Goal: Task Accomplishment & Management: Complete application form

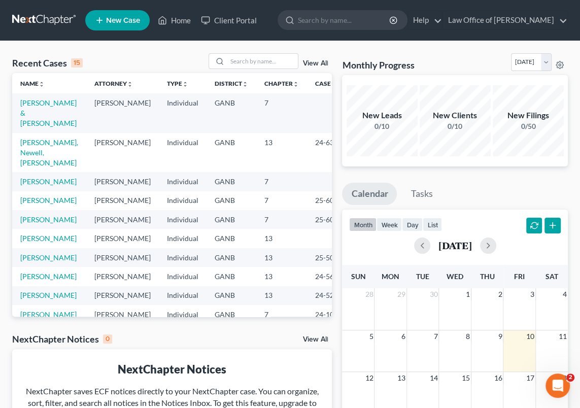
click at [31, 177] on td "[PERSON_NAME]" at bounding box center [49, 181] width 74 height 19
drag, startPoint x: 31, startPoint y: 177, endPoint x: 32, endPoint y: 172, distance: 5.2
click at [32, 177] on link "[PERSON_NAME]" at bounding box center [48, 181] width 56 height 9
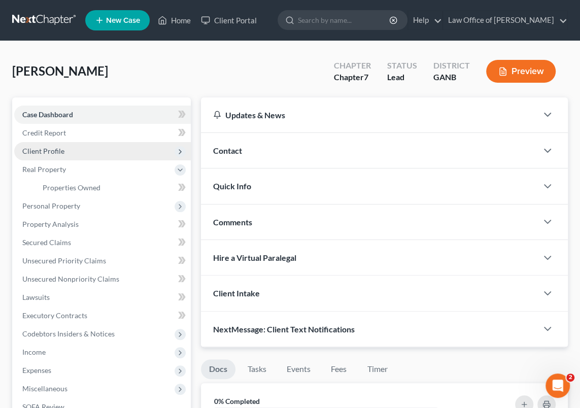
click at [49, 149] on span "Client Profile" at bounding box center [43, 151] width 42 height 9
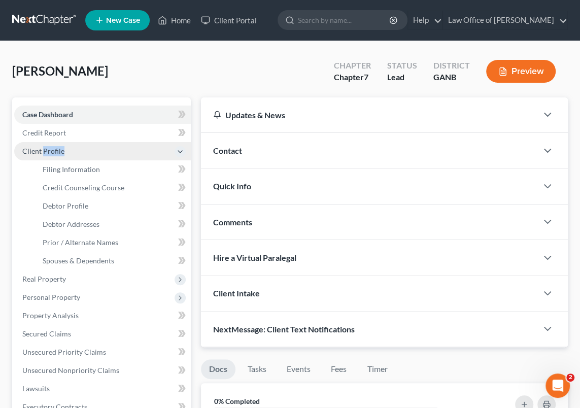
click at [49, 149] on span "Client Profile" at bounding box center [43, 151] width 42 height 9
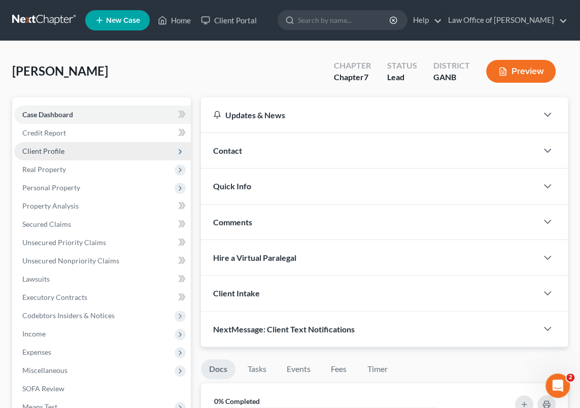
drag, startPoint x: 49, startPoint y: 149, endPoint x: 31, endPoint y: 148, distance: 17.8
click at [31, 148] on span "Client Profile" at bounding box center [43, 151] width 42 height 9
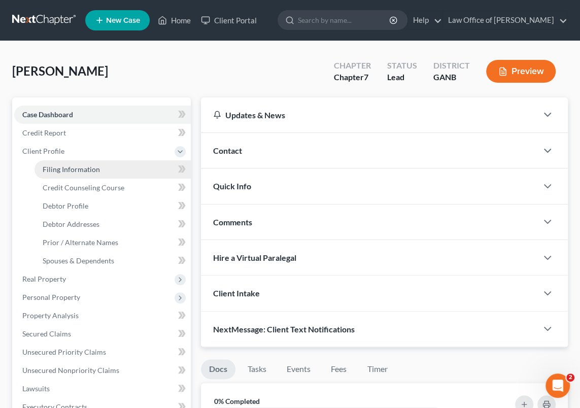
click at [79, 166] on span "Filing Information" at bounding box center [71, 169] width 57 height 9
select select "1"
select select "0"
select select "10"
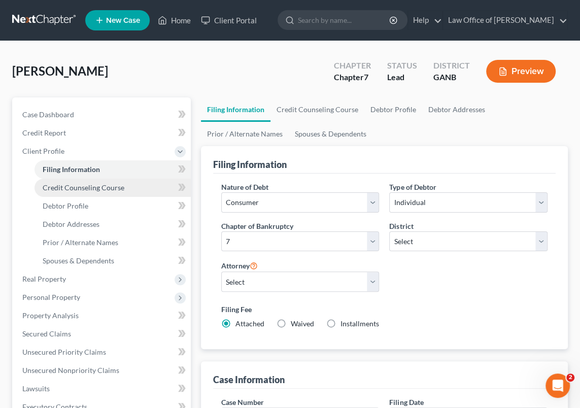
click at [96, 186] on span "Credit Counseling Course" at bounding box center [84, 187] width 82 height 9
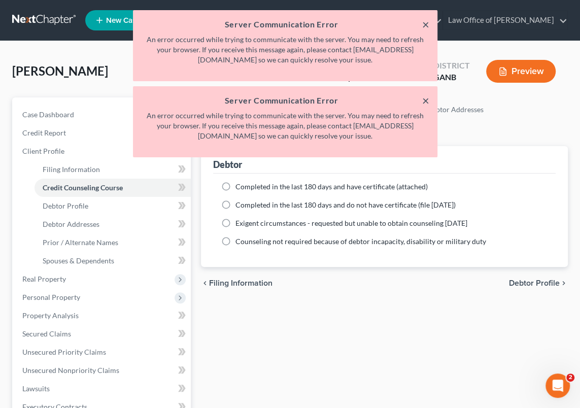
click at [426, 23] on button "×" at bounding box center [425, 24] width 7 height 12
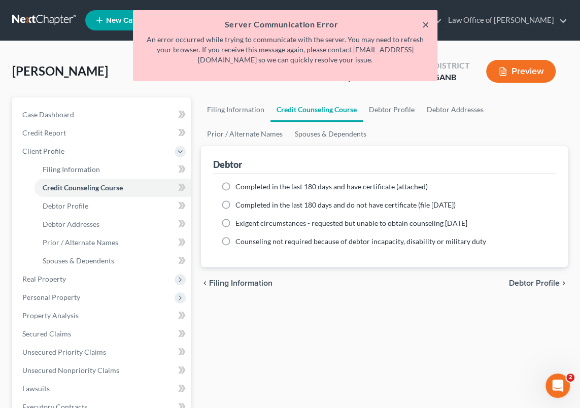
click at [424, 22] on button "×" at bounding box center [425, 24] width 7 height 12
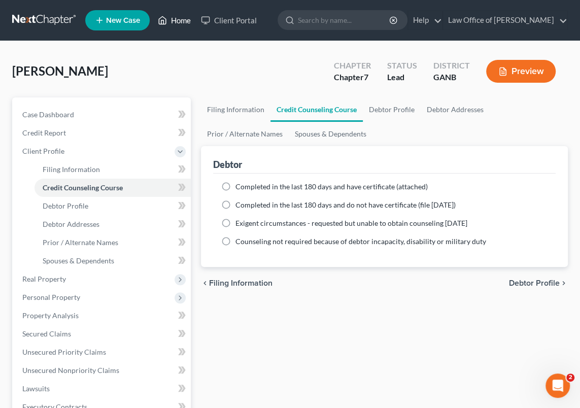
click at [181, 17] on link "Home" at bounding box center [174, 20] width 43 height 18
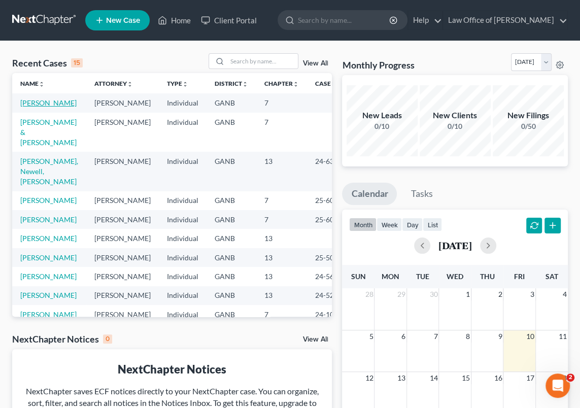
click at [36, 104] on link "[PERSON_NAME]" at bounding box center [48, 102] width 56 height 9
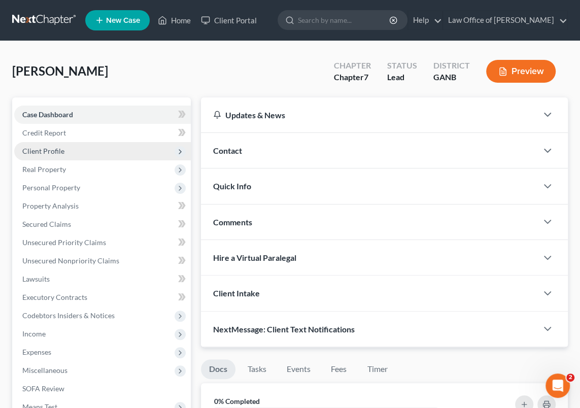
click at [57, 151] on span "Client Profile" at bounding box center [43, 151] width 42 height 9
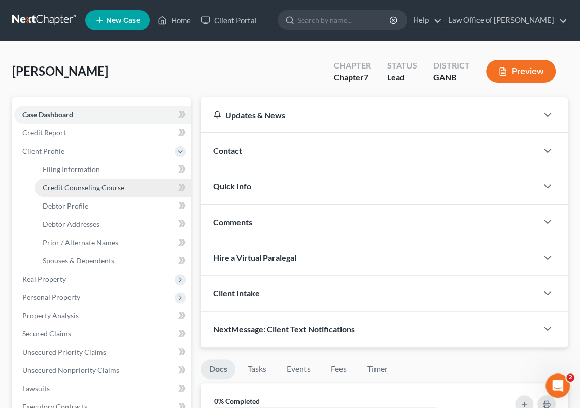
click at [80, 186] on span "Credit Counseling Course" at bounding box center [84, 187] width 82 height 9
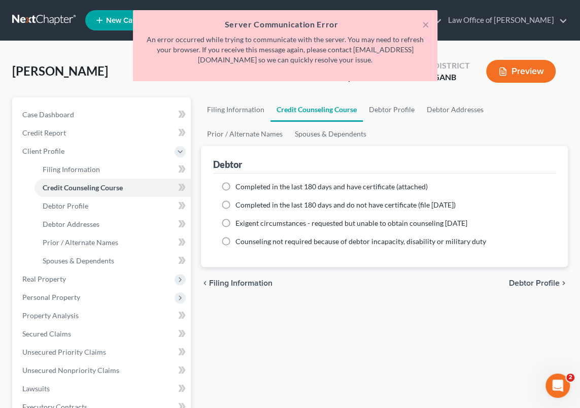
click at [235, 183] on label "Completed in the last 180 days and have certificate (attached)" at bounding box center [331, 187] width 192 height 10
click at [240, 183] on input "Completed in the last 180 days and have certificate (attached)" at bounding box center [243, 185] width 7 height 7
radio input "true"
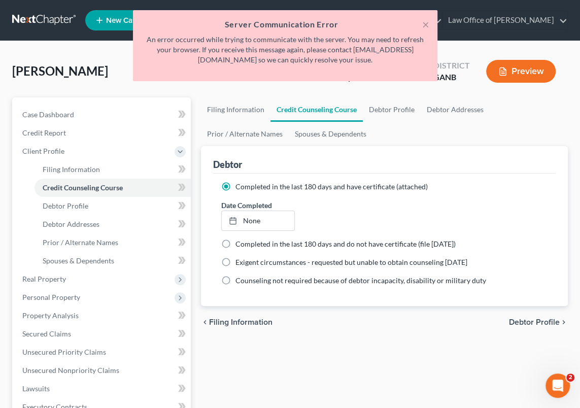
click at [421, 23] on h5 "Server Communication Error" at bounding box center [285, 24] width 288 height 12
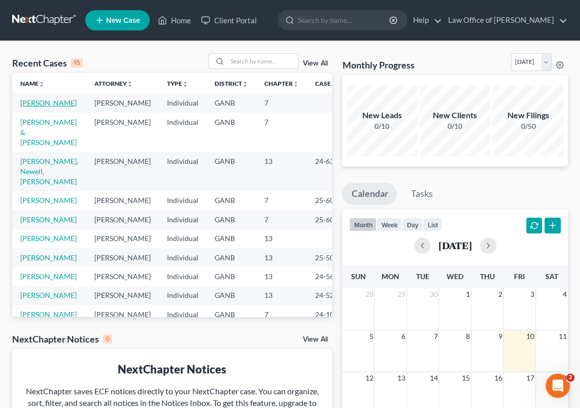
click at [35, 104] on link "[PERSON_NAME]" at bounding box center [48, 102] width 56 height 9
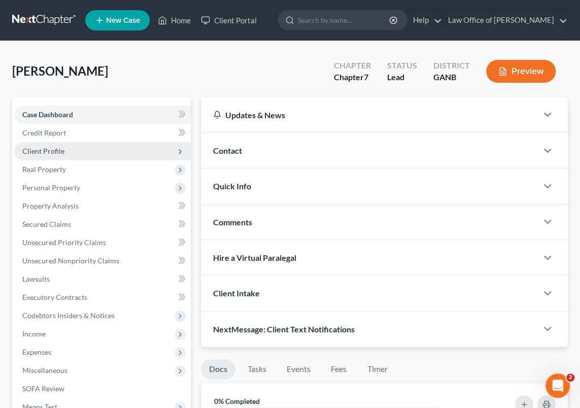
click at [46, 147] on span "Client Profile" at bounding box center [43, 151] width 42 height 9
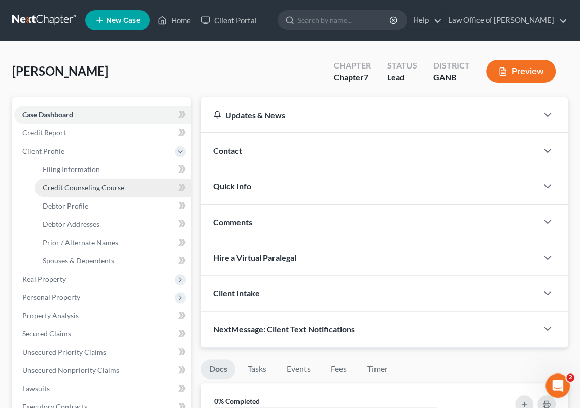
click at [84, 185] on span "Credit Counseling Course" at bounding box center [84, 187] width 82 height 9
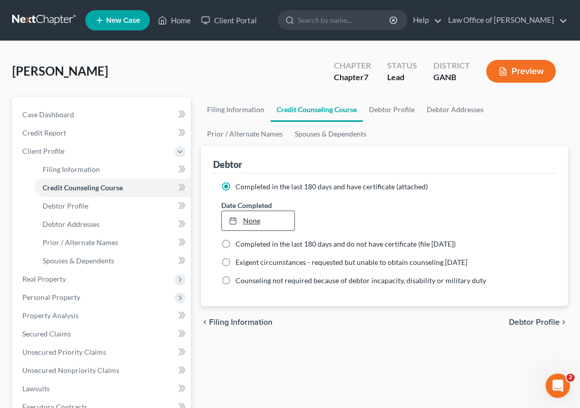
type input "10/10/2025"
click at [238, 217] on div at bounding box center [236, 220] width 14 height 9
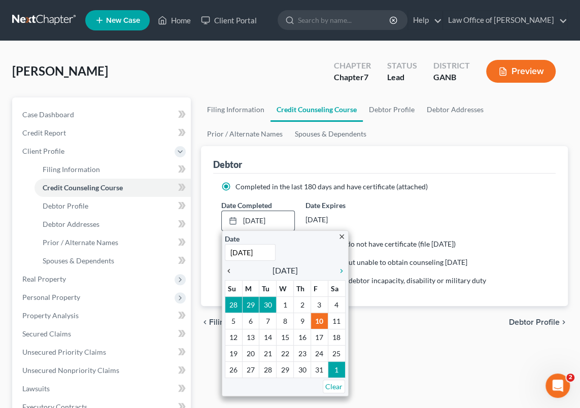
click at [227, 268] on icon "chevron_left" at bounding box center [231, 271] width 13 height 8
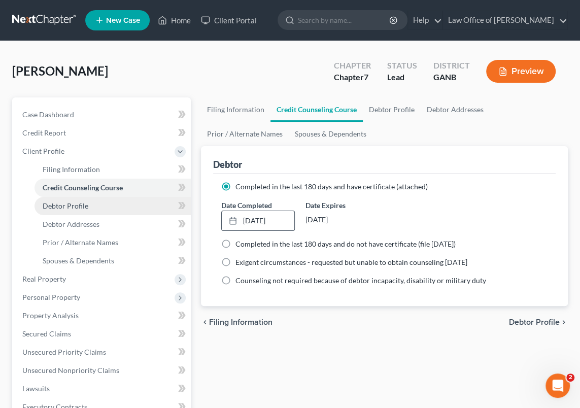
click at [66, 205] on span "Debtor Profile" at bounding box center [66, 205] width 46 height 9
select select "0"
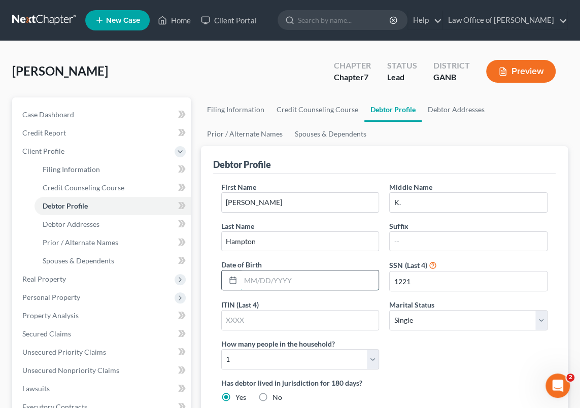
click at [294, 278] on input "text" at bounding box center [310, 279] width 139 height 19
click at [75, 223] on span "Debtor Addresses" at bounding box center [71, 224] width 57 height 9
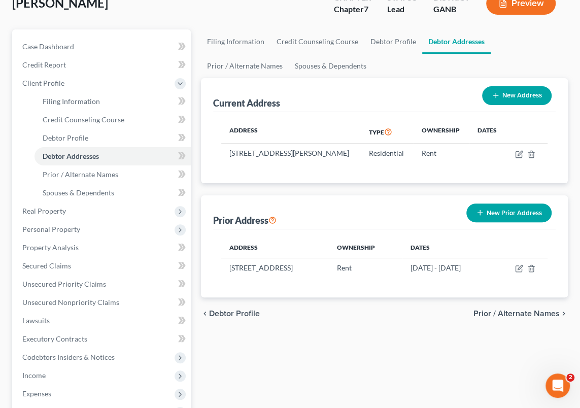
scroll to position [92, 0]
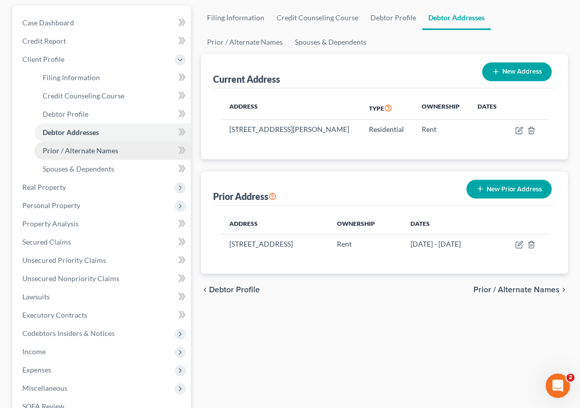
click at [94, 152] on span "Prior / Alternate Names" at bounding box center [81, 150] width 76 height 9
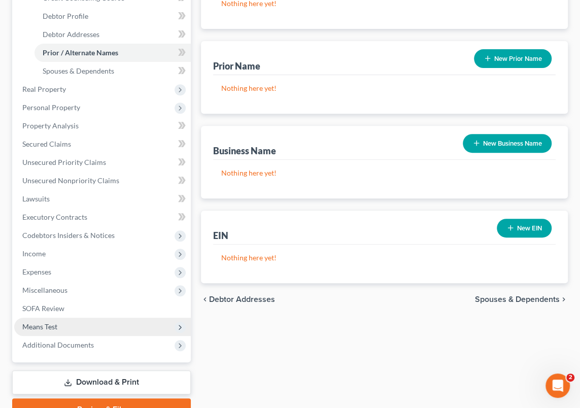
scroll to position [240, 0]
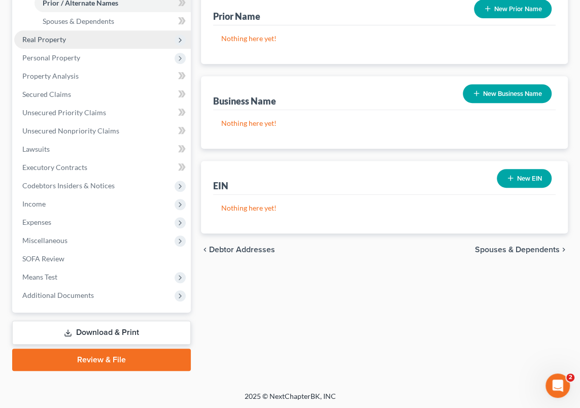
click at [56, 35] on span "Real Property" at bounding box center [44, 39] width 44 height 9
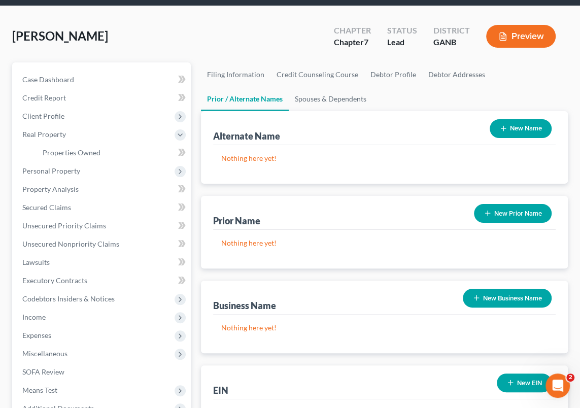
scroll to position [10, 0]
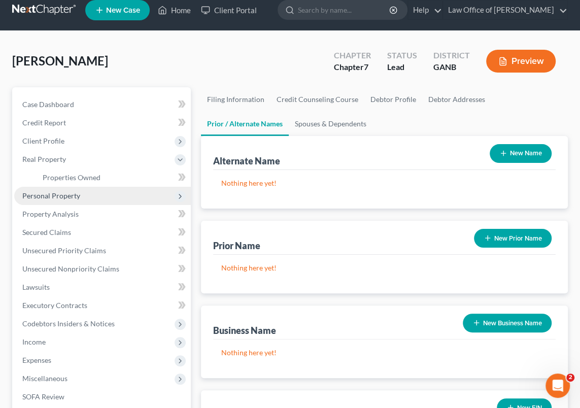
click at [65, 193] on span "Personal Property" at bounding box center [51, 195] width 58 height 9
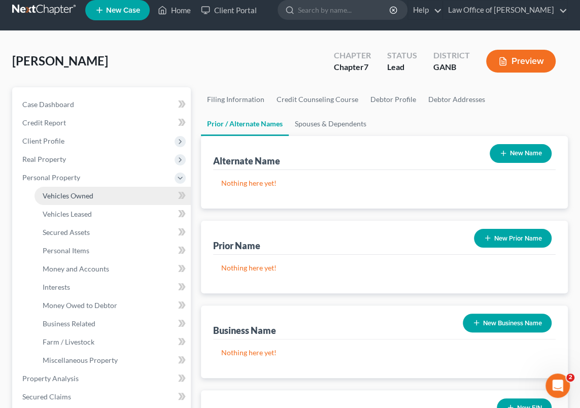
click at [82, 196] on span "Vehicles Owned" at bounding box center [68, 195] width 51 height 9
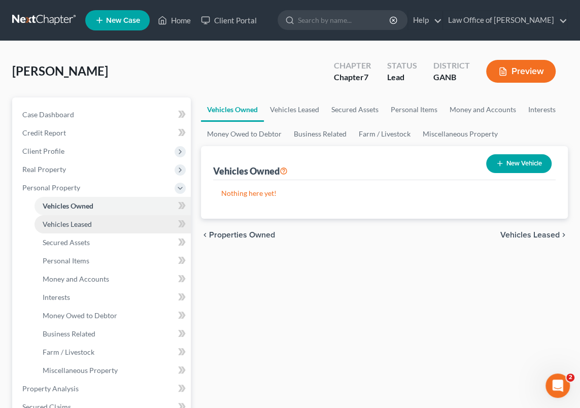
click at [83, 223] on span "Vehicles Leased" at bounding box center [67, 224] width 49 height 9
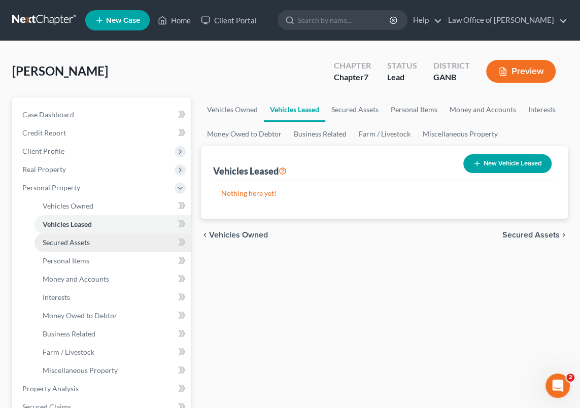
click at [81, 240] on span "Secured Assets" at bounding box center [66, 242] width 47 height 9
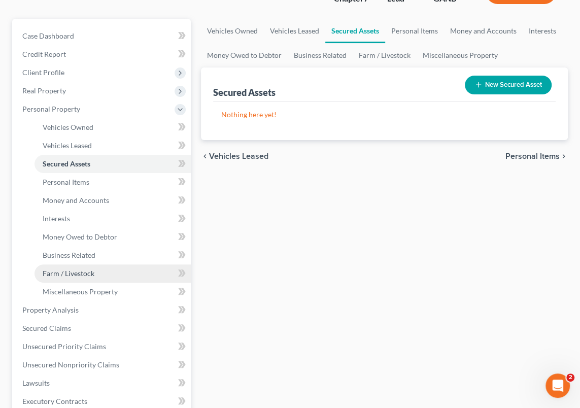
scroll to position [92, 0]
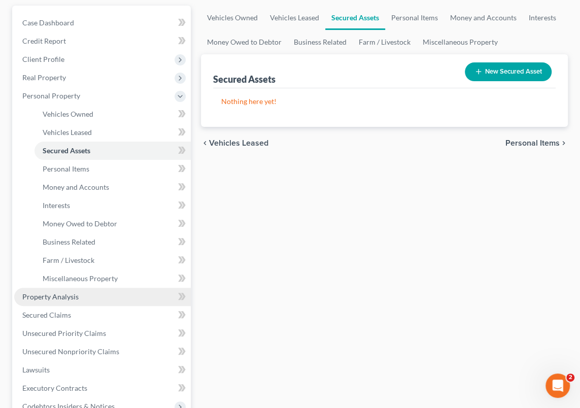
click at [63, 295] on span "Property Analysis" at bounding box center [50, 296] width 56 height 9
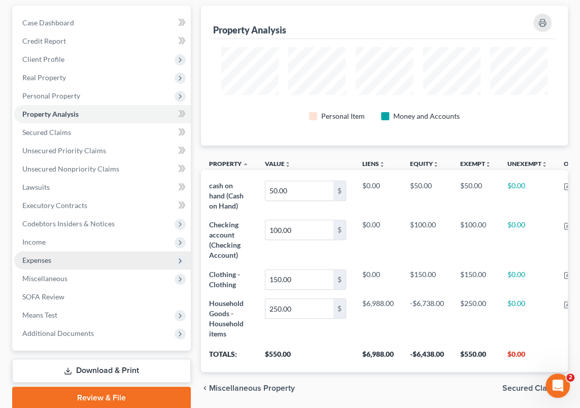
scroll to position [133, 0]
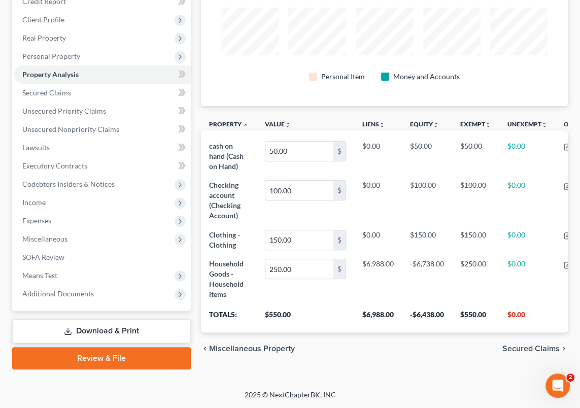
click at [100, 330] on link "Download & Print" at bounding box center [101, 331] width 179 height 24
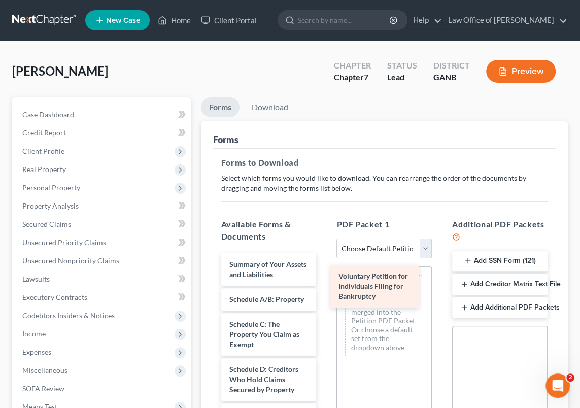
drag, startPoint x: 249, startPoint y: 271, endPoint x: 382, endPoint y: 281, distance: 133.3
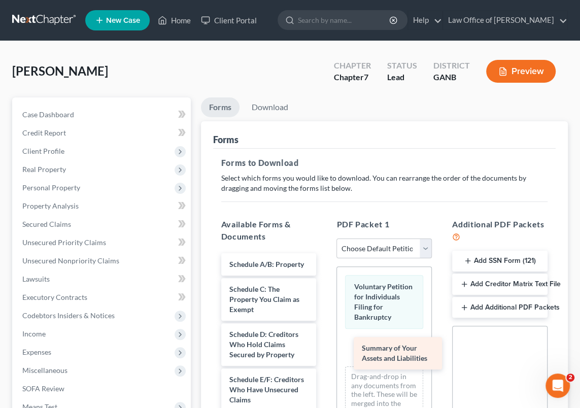
drag, startPoint x: 253, startPoint y: 265, endPoint x: 375, endPoint y: 341, distance: 143.8
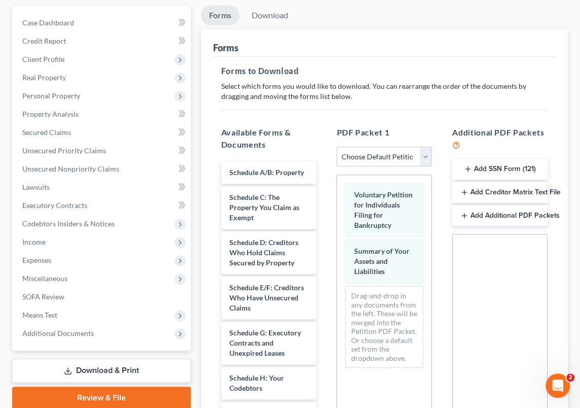
scroll to position [138, 0]
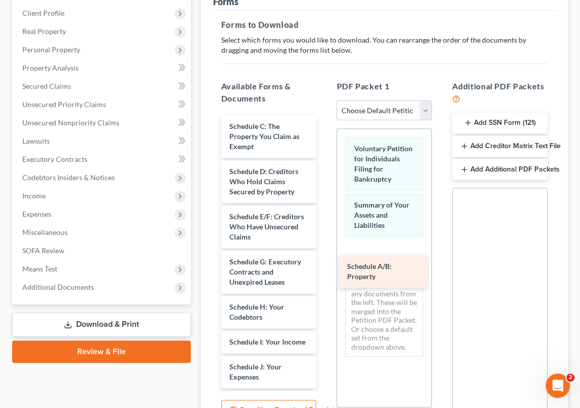
drag, startPoint x: 240, startPoint y: 125, endPoint x: 369, endPoint y: 255, distance: 183.4
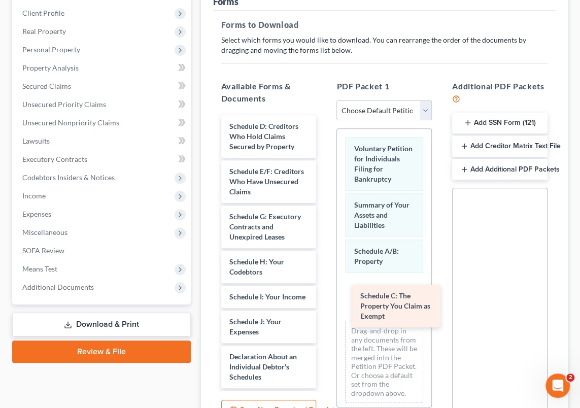
drag, startPoint x: 262, startPoint y: 130, endPoint x: 393, endPoint y: 300, distance: 214.9
click at [325, 300] on div "Schedule C: The Property You Claim as Exempt Schedule C: The Property You Claim…" at bounding box center [269, 404] width 112 height 579
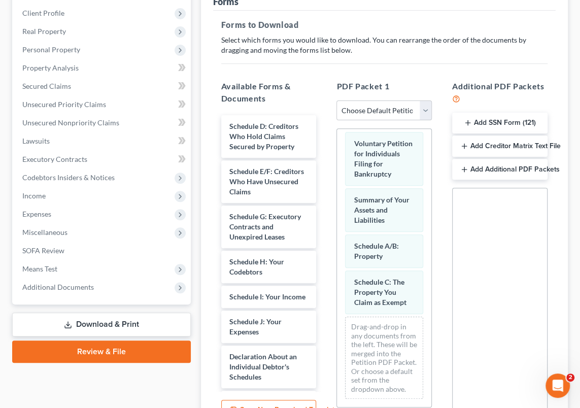
scroll to position [22, 0]
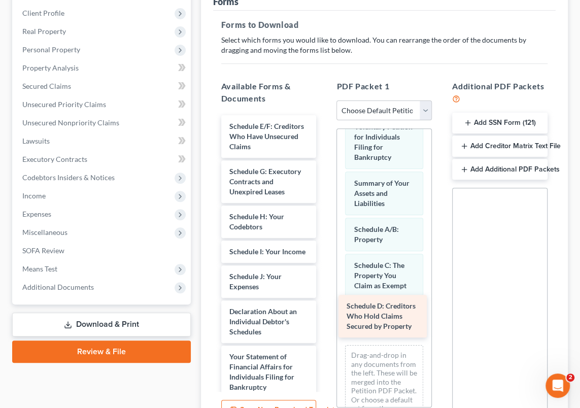
drag, startPoint x: 249, startPoint y: 129, endPoint x: 370, endPoint y: 309, distance: 216.0
click at [325, 310] on div "Schedule D: Creditors Who Hold Claims Secured by Property Schedule D: Creditors…" at bounding box center [269, 382] width 112 height 534
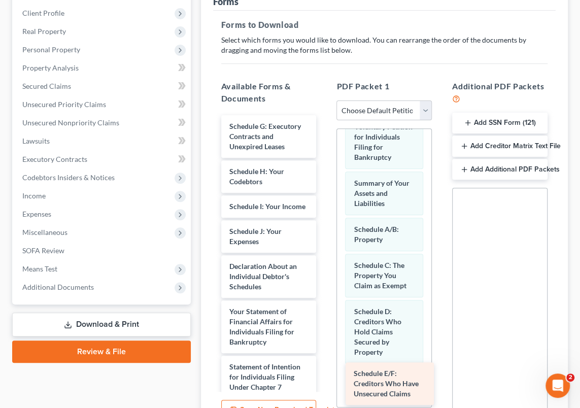
drag, startPoint x: 268, startPoint y: 131, endPoint x: 392, endPoint y: 378, distance: 276.6
click at [325, 378] on div "Schedule E/F: Creditors Who Have Unsecured Claims Schedule E/F: Creditors Who H…" at bounding box center [269, 359] width 112 height 489
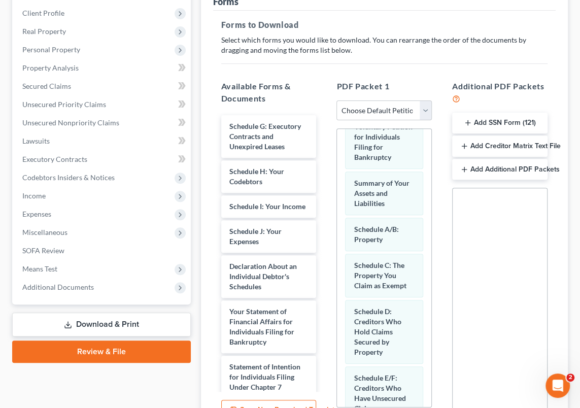
scroll to position [145, 0]
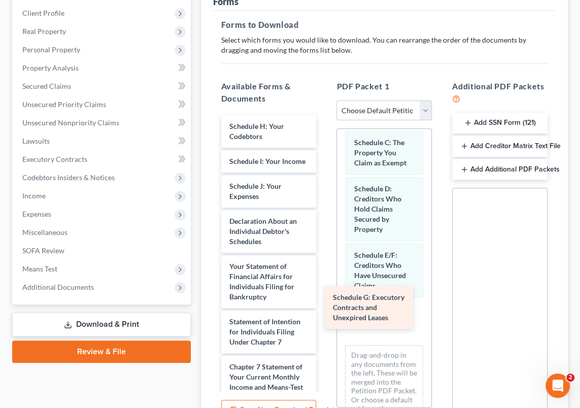
drag, startPoint x: 261, startPoint y: 125, endPoint x: 365, endPoint y: 298, distance: 201.2
click at [325, 298] on div "Schedule G: Executory Contracts and Unexpired Leases Schedule G: Executory Cont…" at bounding box center [269, 336] width 112 height 443
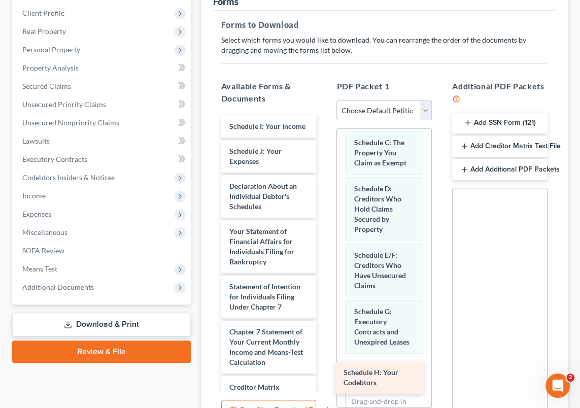
drag, startPoint x: 264, startPoint y: 128, endPoint x: 379, endPoint y: 374, distance: 271.5
click at [325, 374] on div "Schedule H: Your Codebtors Schedule H: Your Codebtors Schedule I: Your Income S…" at bounding box center [269, 319] width 112 height 408
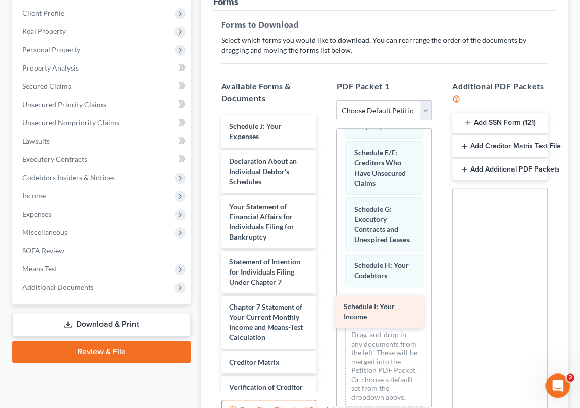
drag, startPoint x: 256, startPoint y: 128, endPoint x: 370, endPoint y: 310, distance: 214.4
click at [325, 310] on div "Schedule I: Your Income Schedule I: Your Income Schedule J: Your Expenses Decla…" at bounding box center [269, 307] width 112 height 384
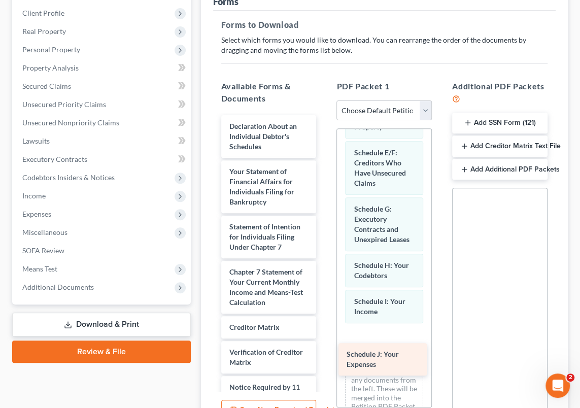
drag, startPoint x: 254, startPoint y: 120, endPoint x: 371, endPoint y: 345, distance: 254.0
click at [325, 349] on div "Schedule J: Your Expenses Schedule J: Your Expenses Declaration About an Indivi…" at bounding box center [269, 289] width 112 height 349
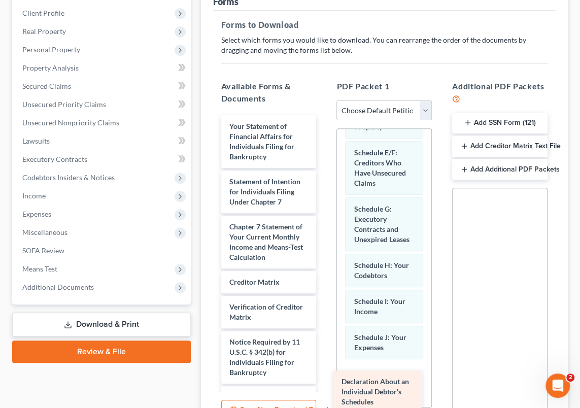
drag, startPoint x: 258, startPoint y: 130, endPoint x: 377, endPoint y: 385, distance: 280.8
click at [325, 385] on div "Declaration About an Individual Debtor's Schedules Declaration About an Individ…" at bounding box center [269, 266] width 112 height 303
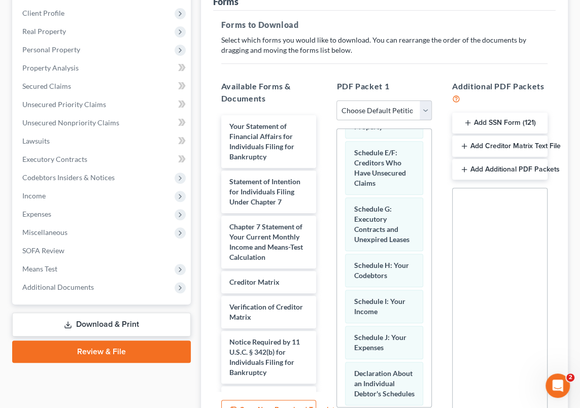
scroll to position [385, 0]
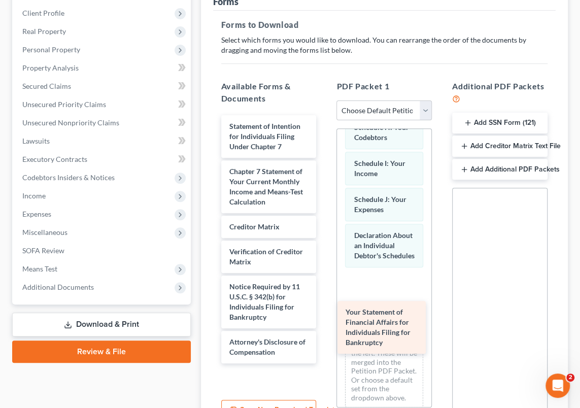
drag, startPoint x: 261, startPoint y: 134, endPoint x: 375, endPoint y: 315, distance: 213.7
click at [325, 320] on div "Your Statement of Financial Affairs for Individuals Filing for Bankruptcy Your …" at bounding box center [269, 239] width 112 height 248
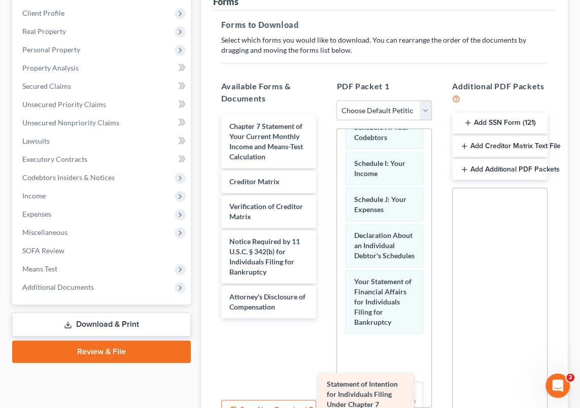
drag, startPoint x: 257, startPoint y: 131, endPoint x: 366, endPoint y: 381, distance: 272.0
click at [325, 318] on div "Statement of Intention for Individuals Filing Under Chapter 7 Statement of Inte…" at bounding box center [269, 216] width 112 height 203
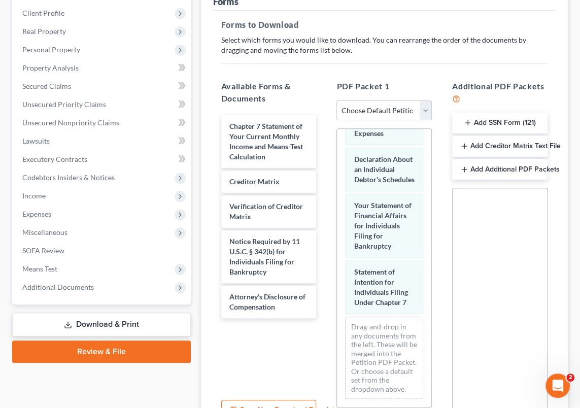
scroll to position [507, 0]
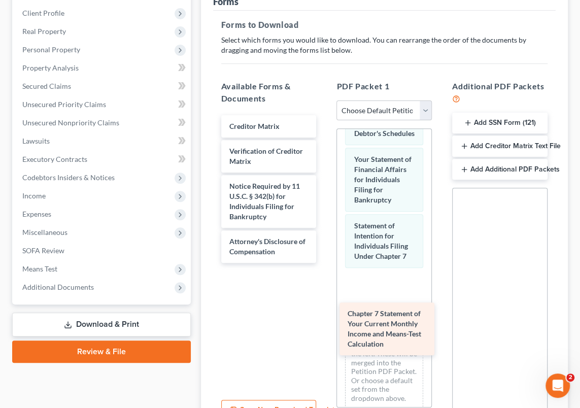
drag, startPoint x: 260, startPoint y: 135, endPoint x: 379, endPoint y: 322, distance: 221.0
click at [325, 263] on div "Chapter 7 Statement of Your Current Monthly Income and Means-Test Calculation C…" at bounding box center [269, 189] width 112 height 148
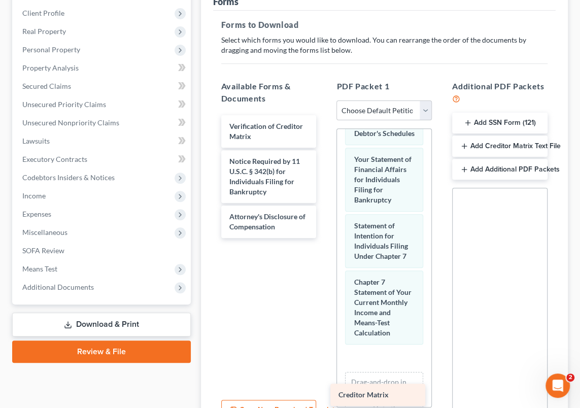
drag, startPoint x: 259, startPoint y: 119, endPoint x: 373, endPoint y: 382, distance: 286.8
click at [325, 238] on div "Creditor Matrix Creditor Matrix Verification of Creditor Matrix Notice Required…" at bounding box center [269, 176] width 112 height 123
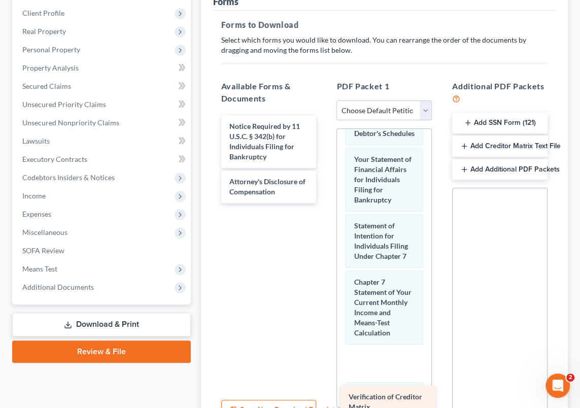
drag, startPoint x: 269, startPoint y: 124, endPoint x: 391, endPoint y: 395, distance: 297.1
click at [325, 203] on div "Verification of Creditor Matrix Verification of Creditor Matrix Notice Required…" at bounding box center [269, 159] width 112 height 88
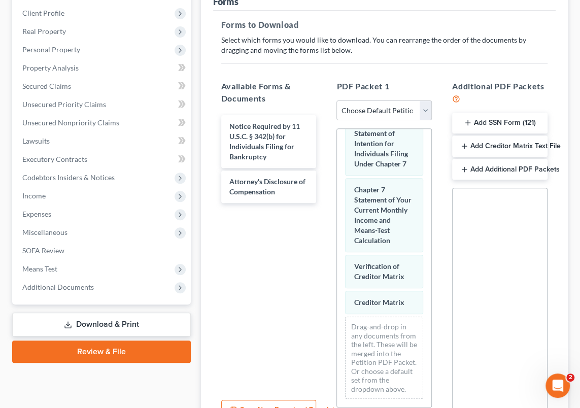
scroll to position [646, 0]
drag, startPoint x: 373, startPoint y: 248, endPoint x: 372, endPoint y: 292, distance: 43.7
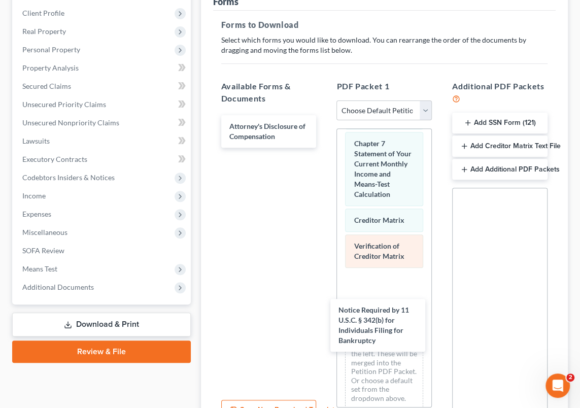
drag, startPoint x: 250, startPoint y: 132, endPoint x: 352, endPoint y: 286, distance: 184.6
click at [325, 148] on div "Notice Required by 11 U.S.C. § 342(b) for Individuals Filing for Bankruptcy Not…" at bounding box center [269, 131] width 112 height 32
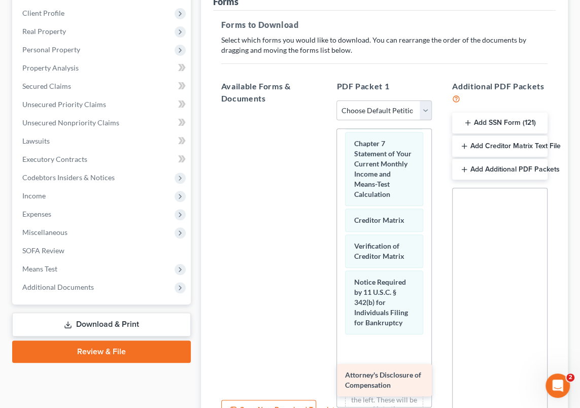
drag, startPoint x: 270, startPoint y: 131, endPoint x: 386, endPoint y: 378, distance: 272.4
click at [325, 113] on div "Attorney's Disclosure of Compensation Attorney's Disclosure of Compensation" at bounding box center [269, 113] width 112 height 0
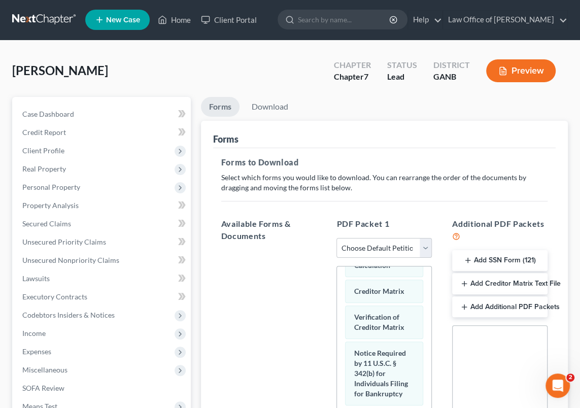
scroll to position [0, 0]
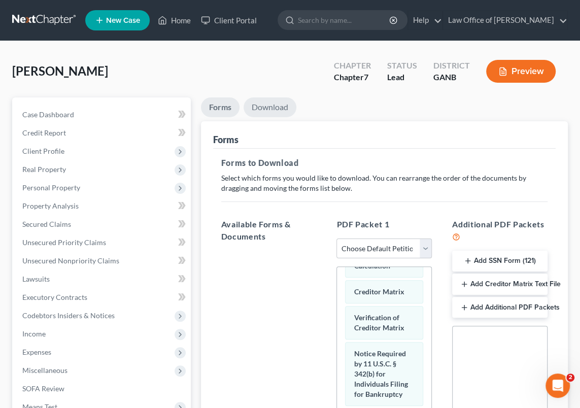
click at [273, 105] on link "Download" at bounding box center [270, 107] width 53 height 20
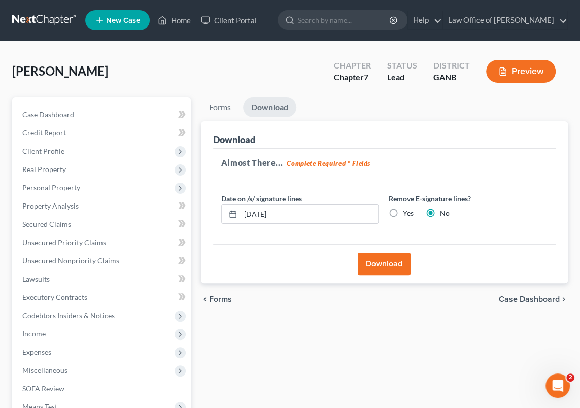
click at [378, 260] on button "Download" at bounding box center [384, 264] width 53 height 22
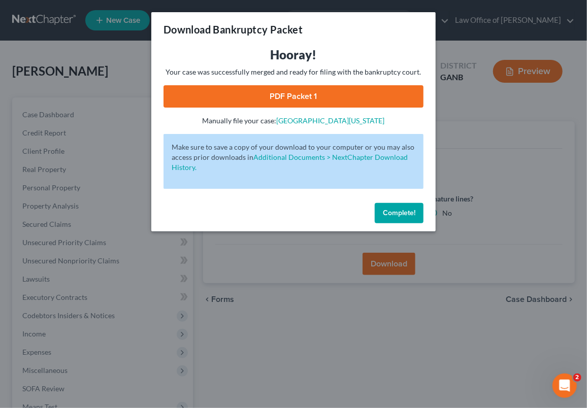
click at [263, 94] on link "PDF Packet 1" at bounding box center [293, 96] width 260 height 22
drag, startPoint x: 405, startPoint y: 206, endPoint x: 391, endPoint y: 145, distance: 62.4
click at [405, 206] on button "Complete!" at bounding box center [398, 213] width 49 height 20
